Goal: Task Accomplishment & Management: Complete application form

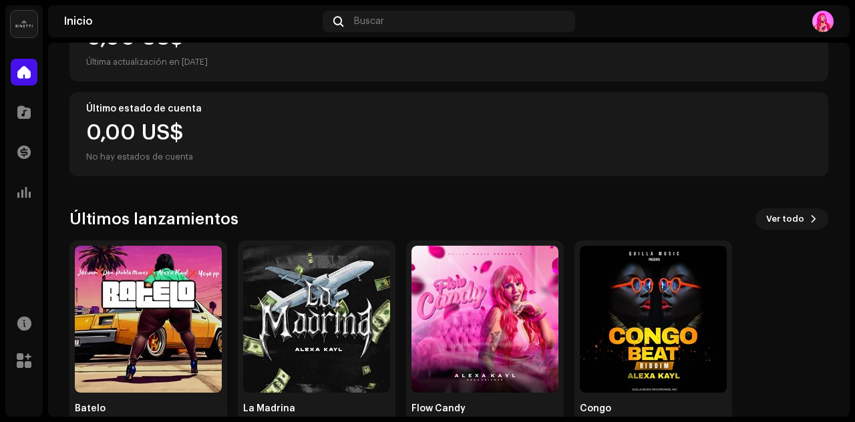
scroll to position [236, 0]
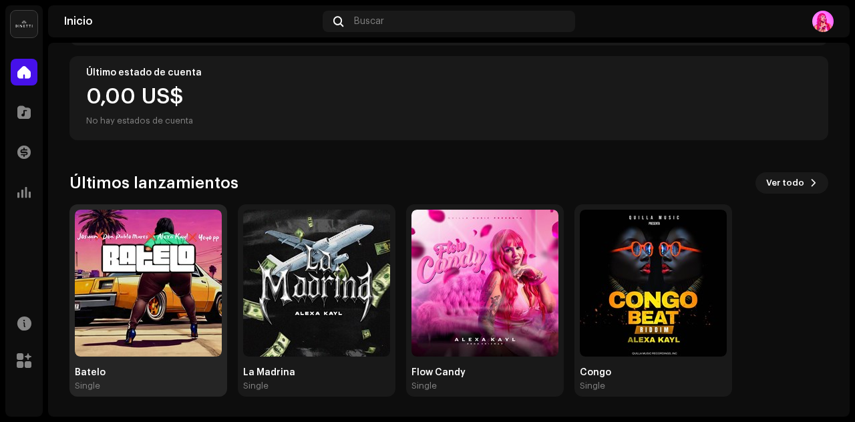
click at [116, 264] on img at bounding box center [148, 283] width 147 height 147
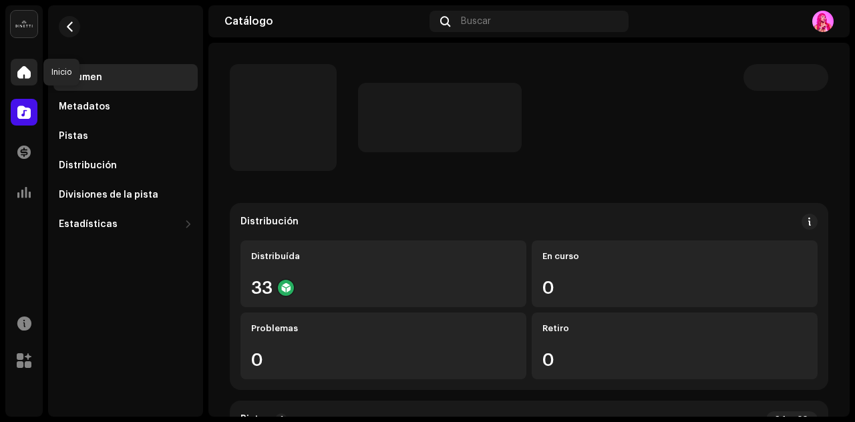
click at [32, 66] on div at bounding box center [24, 72] width 27 height 27
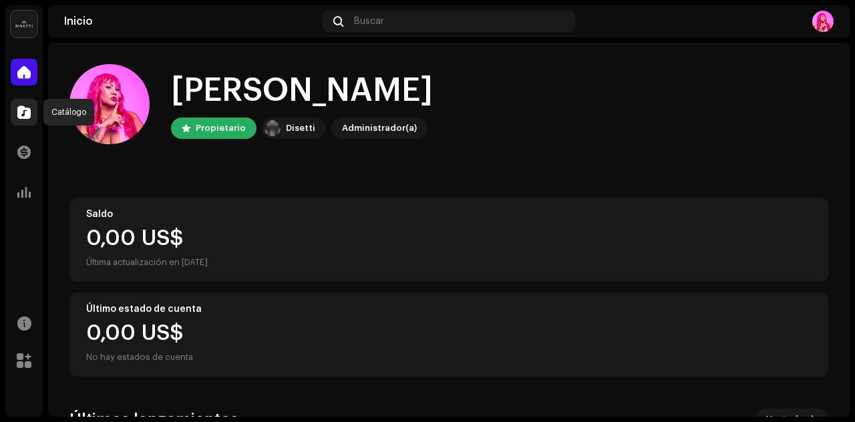
click at [25, 113] on span at bounding box center [23, 112] width 13 height 11
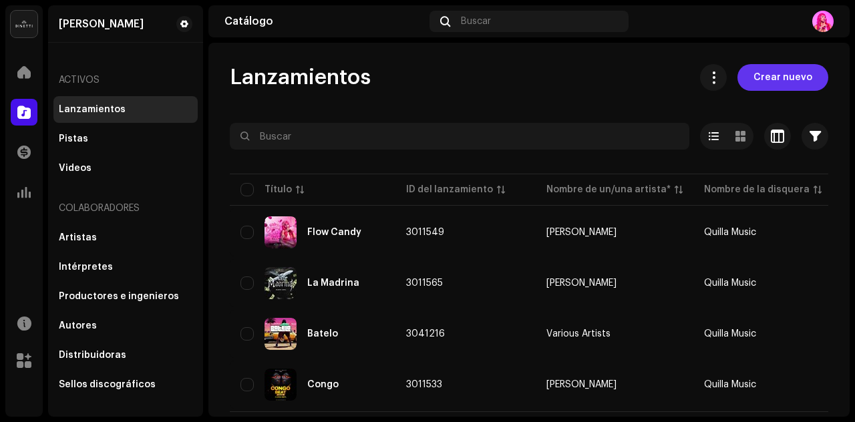
click at [765, 83] on span "Crear nuevo" at bounding box center [782, 77] width 59 height 27
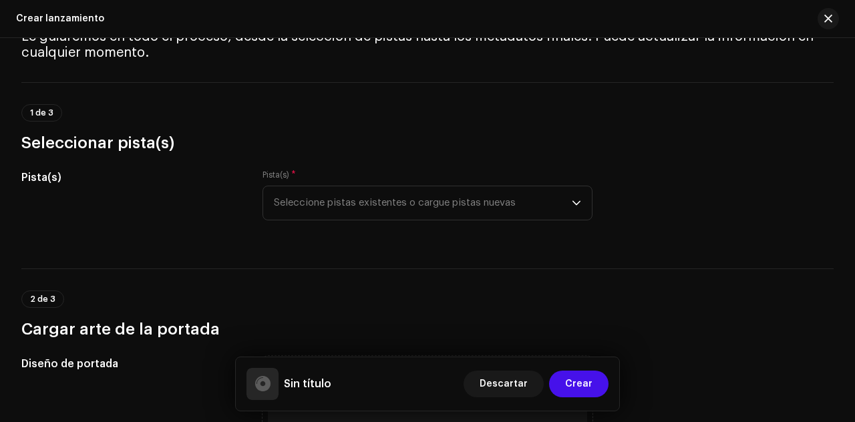
scroll to position [32, 0]
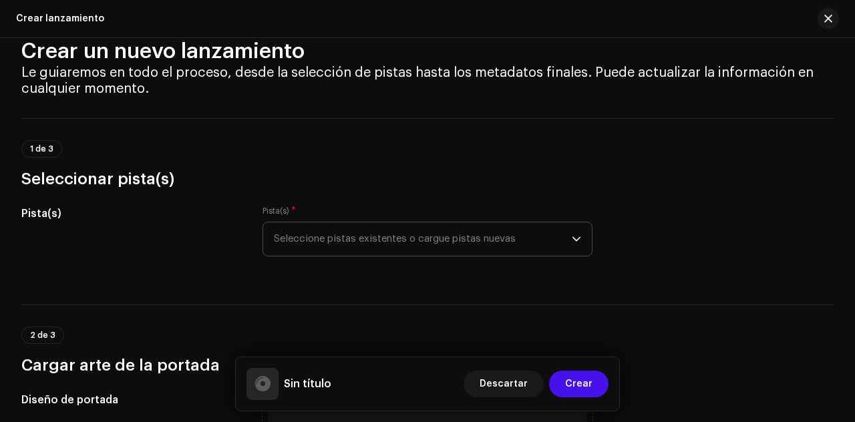
click at [572, 238] on icon "dropdown trigger" at bounding box center [576, 238] width 9 height 9
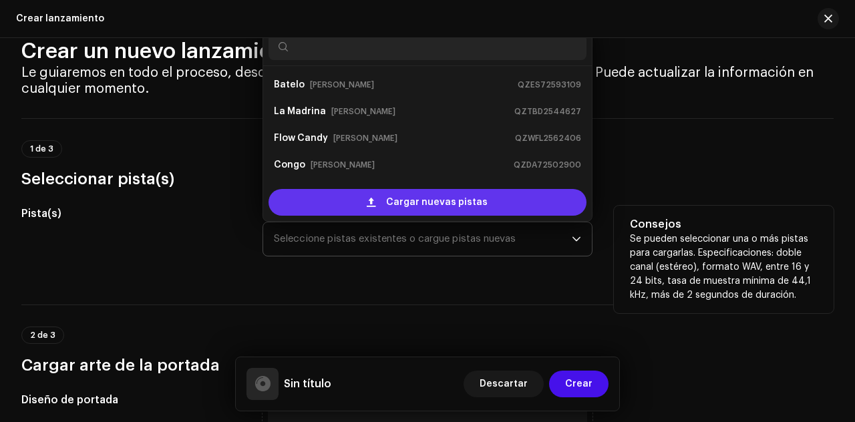
click at [408, 201] on span "Cargar nuevas pistas" at bounding box center [437, 202] width 102 height 27
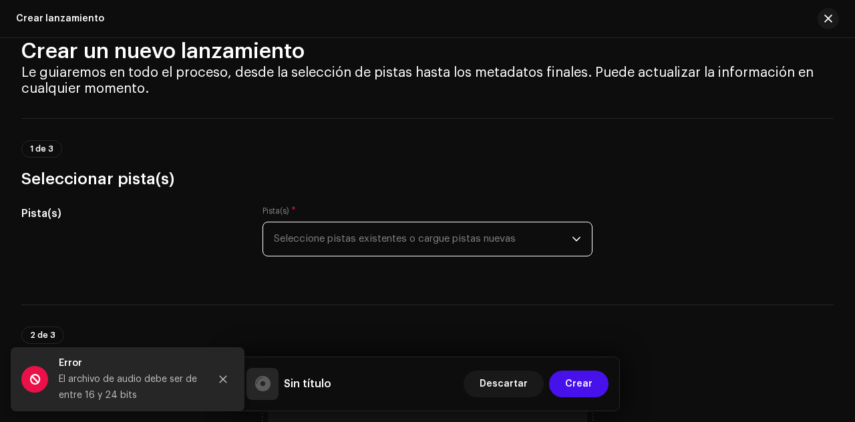
click at [456, 244] on span "Seleccione pistas existentes o cargue pistas nuevas" at bounding box center [423, 238] width 298 height 33
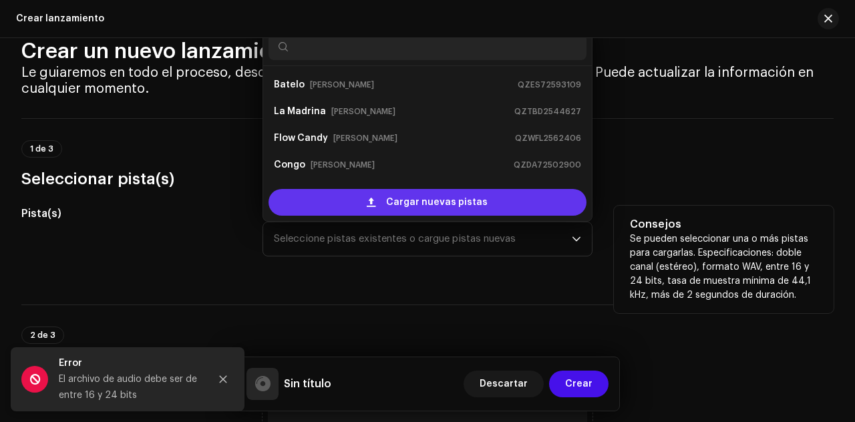
click at [434, 200] on span "Cargar nuevas pistas" at bounding box center [437, 202] width 102 height 27
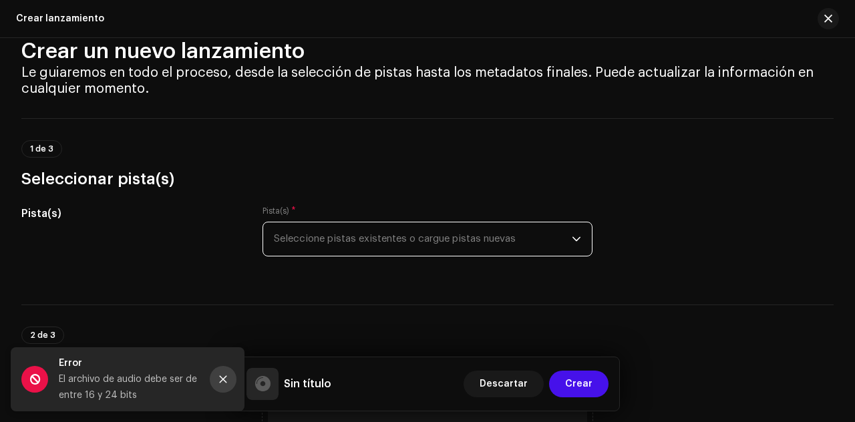
click at [222, 377] on icon "Close" at bounding box center [222, 379] width 9 height 9
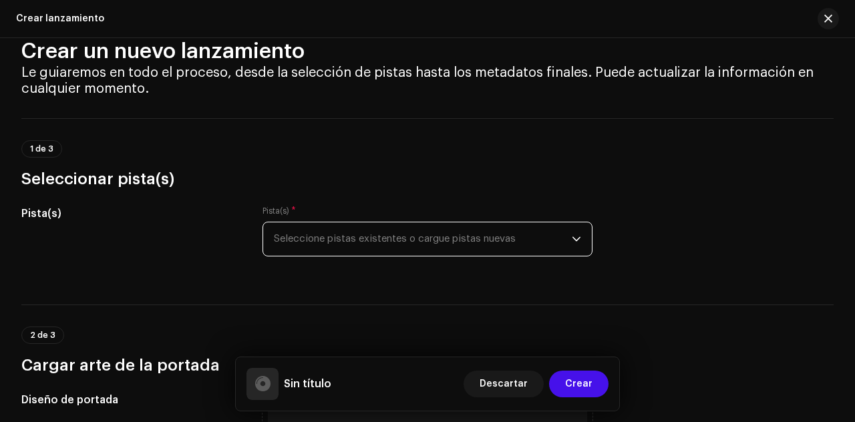
click at [520, 238] on span "Seleccione pistas existentes o cargue pistas nuevas" at bounding box center [423, 238] width 298 height 33
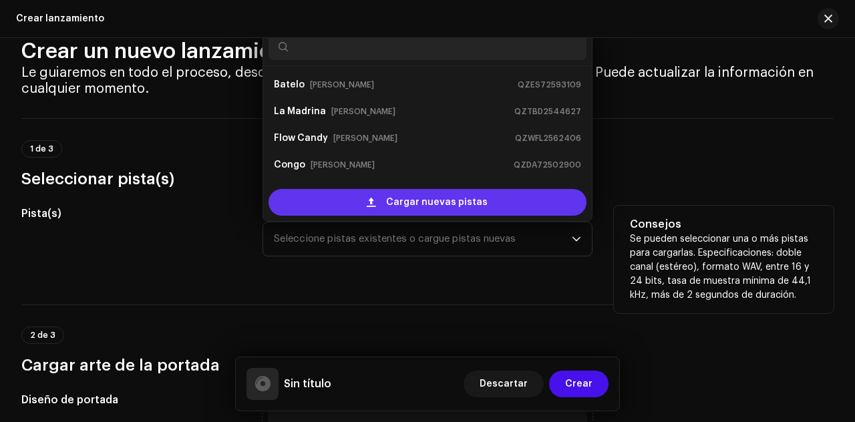
click at [358, 190] on div "Cargar nuevas pistas" at bounding box center [428, 202] width 318 height 27
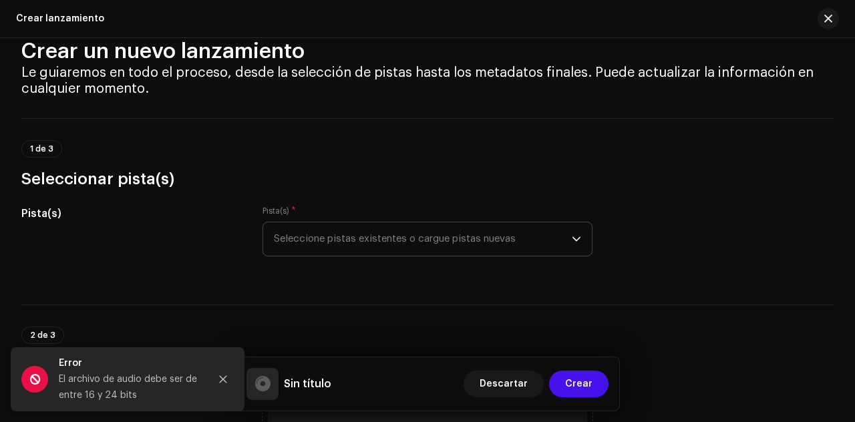
click at [541, 241] on span "Seleccione pistas existentes o cargue pistas nuevas" at bounding box center [423, 238] width 298 height 33
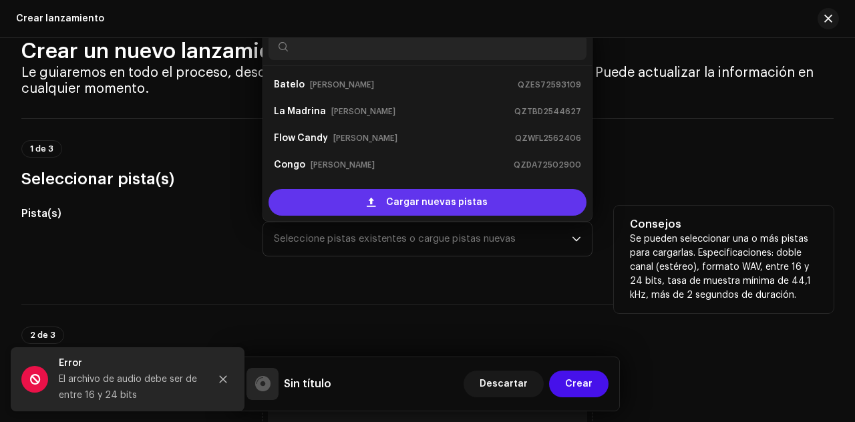
click at [437, 195] on span "Cargar nuevas pistas" at bounding box center [437, 202] width 102 height 27
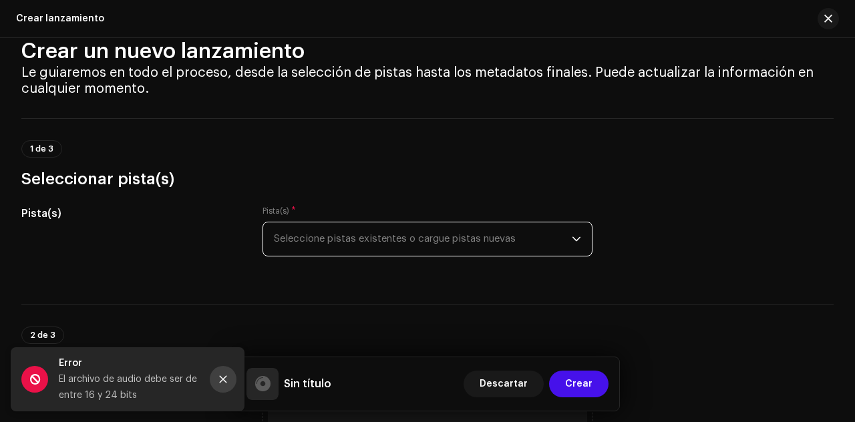
click at [223, 380] on icon "Close" at bounding box center [223, 379] width 7 height 7
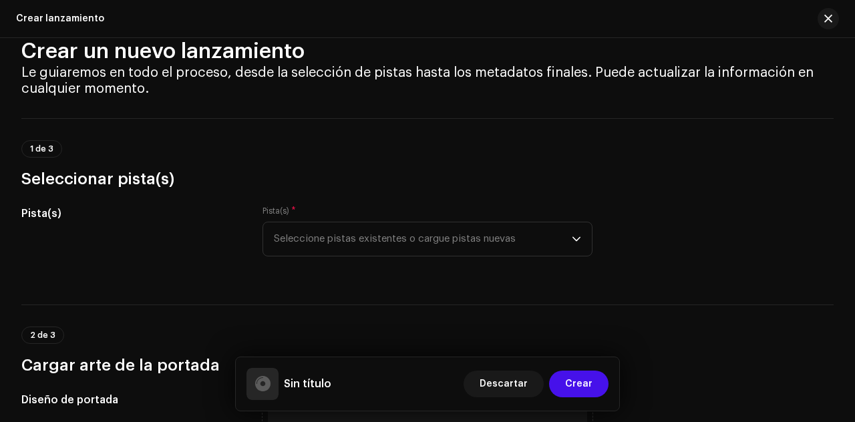
scroll to position [166, 0]
